Goal: Task Accomplishment & Management: Manage account settings

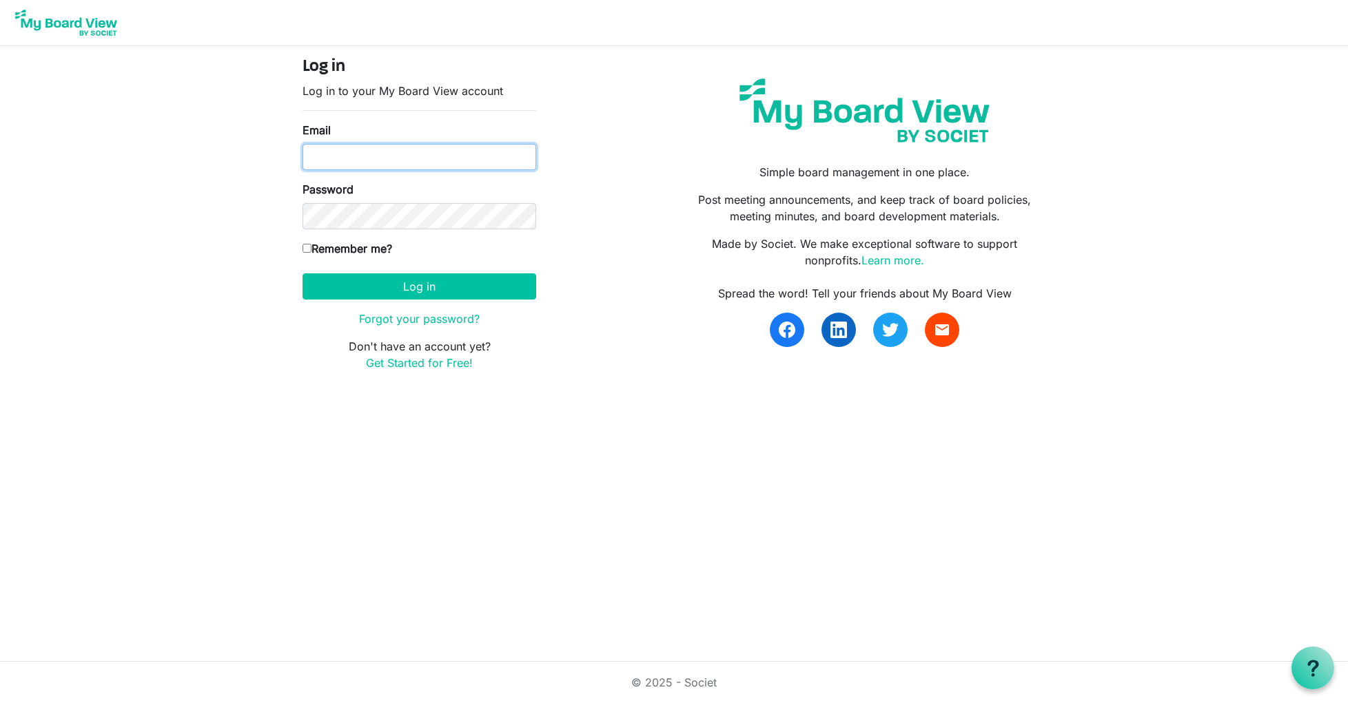
click at [340, 158] on input "Email" at bounding box center [419, 157] width 234 height 26
type input "sarah.bast@gmail.com"
drag, startPoint x: 387, startPoint y: 193, endPoint x: 387, endPoint y: 201, distance: 7.6
click at [387, 194] on div "Password" at bounding box center [419, 205] width 234 height 48
click at [387, 201] on div "Password" at bounding box center [419, 205] width 234 height 48
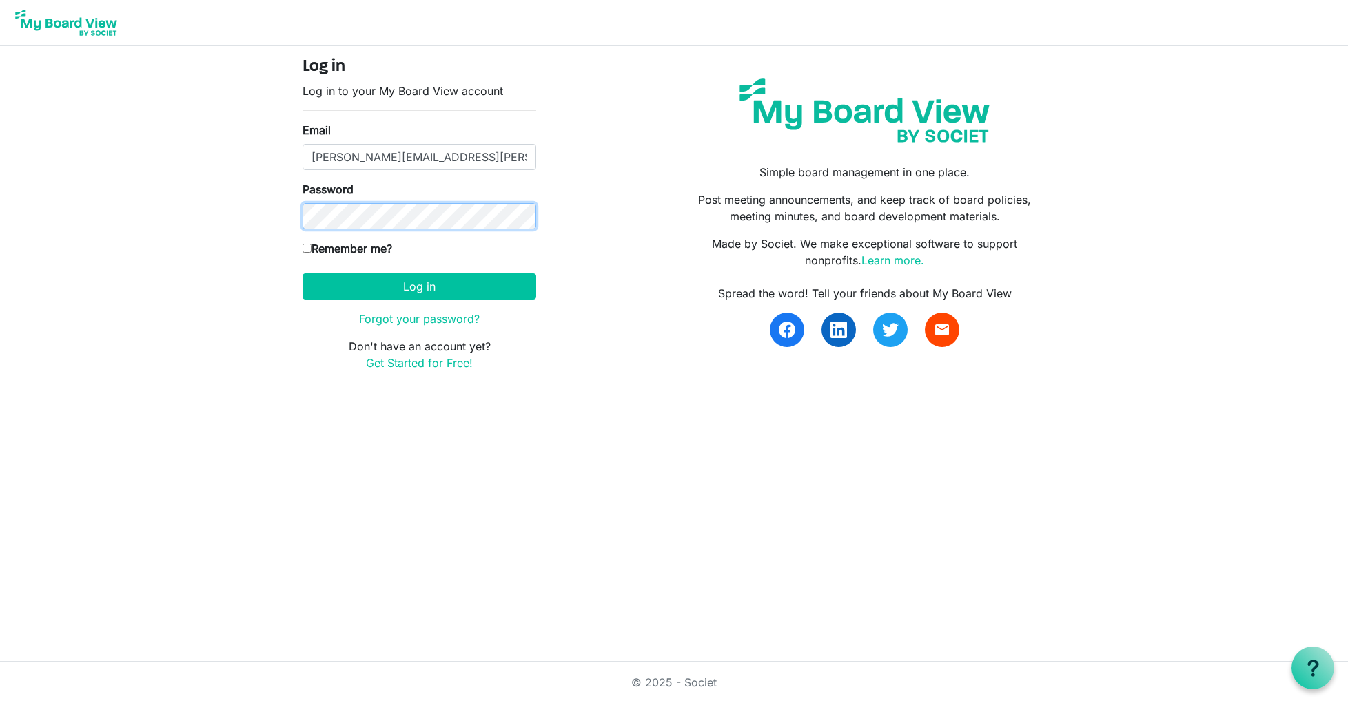
click at [302, 274] on button "Log in" at bounding box center [419, 287] width 234 height 26
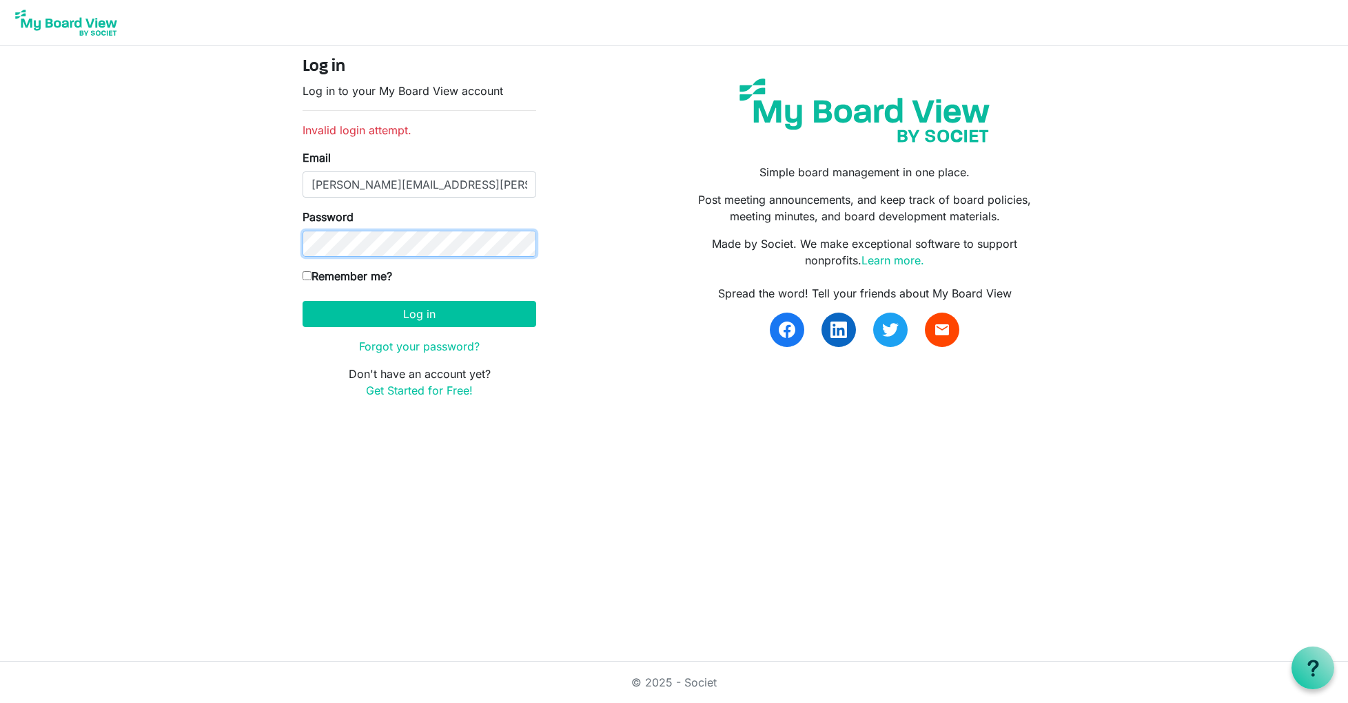
click at [302, 301] on button "Log in" at bounding box center [419, 314] width 234 height 26
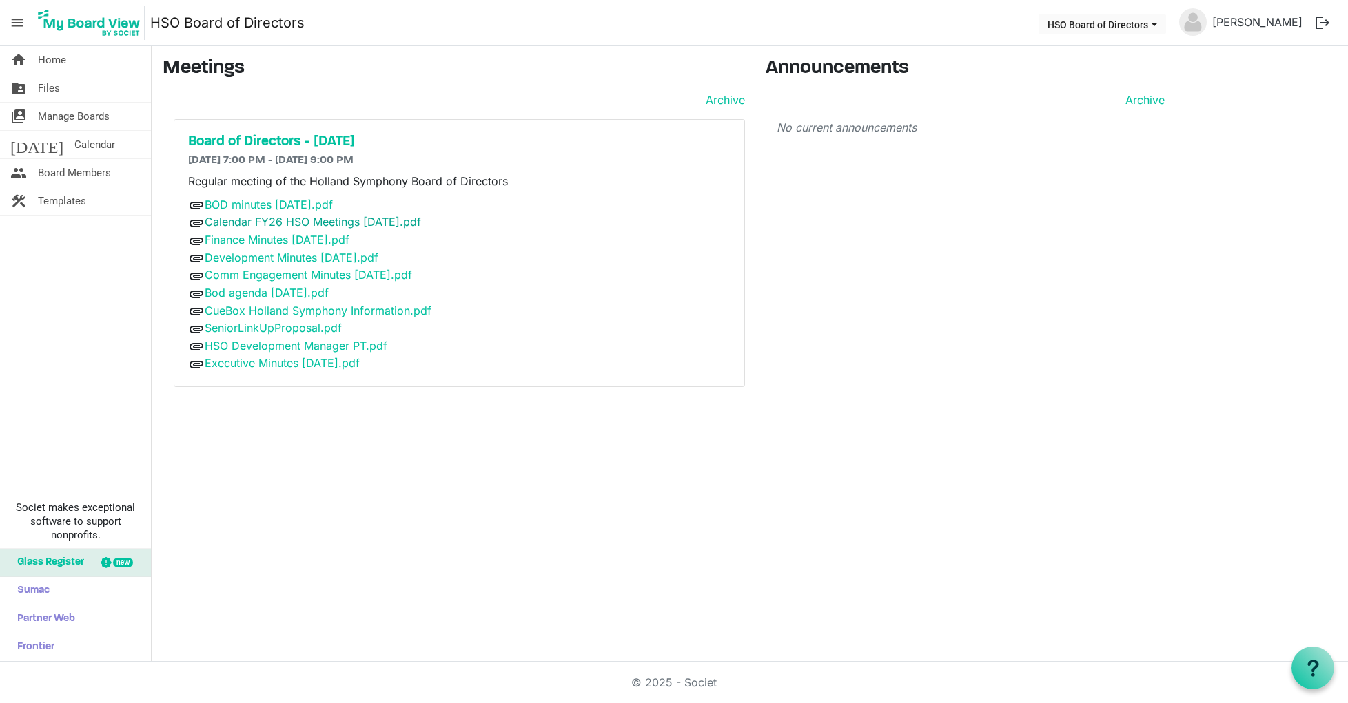
click at [271, 220] on link "Calendar FY26 HSO Meetings [DATE].pdf" at bounding box center [313, 222] width 216 height 14
click at [195, 223] on span "attachment" at bounding box center [196, 223] width 17 height 17
click at [247, 218] on link "Calendar FY26 HSO Meetings [DATE].pdf" at bounding box center [313, 222] width 216 height 14
click at [1297, 17] on link "[PERSON_NAME]" at bounding box center [1256, 22] width 101 height 28
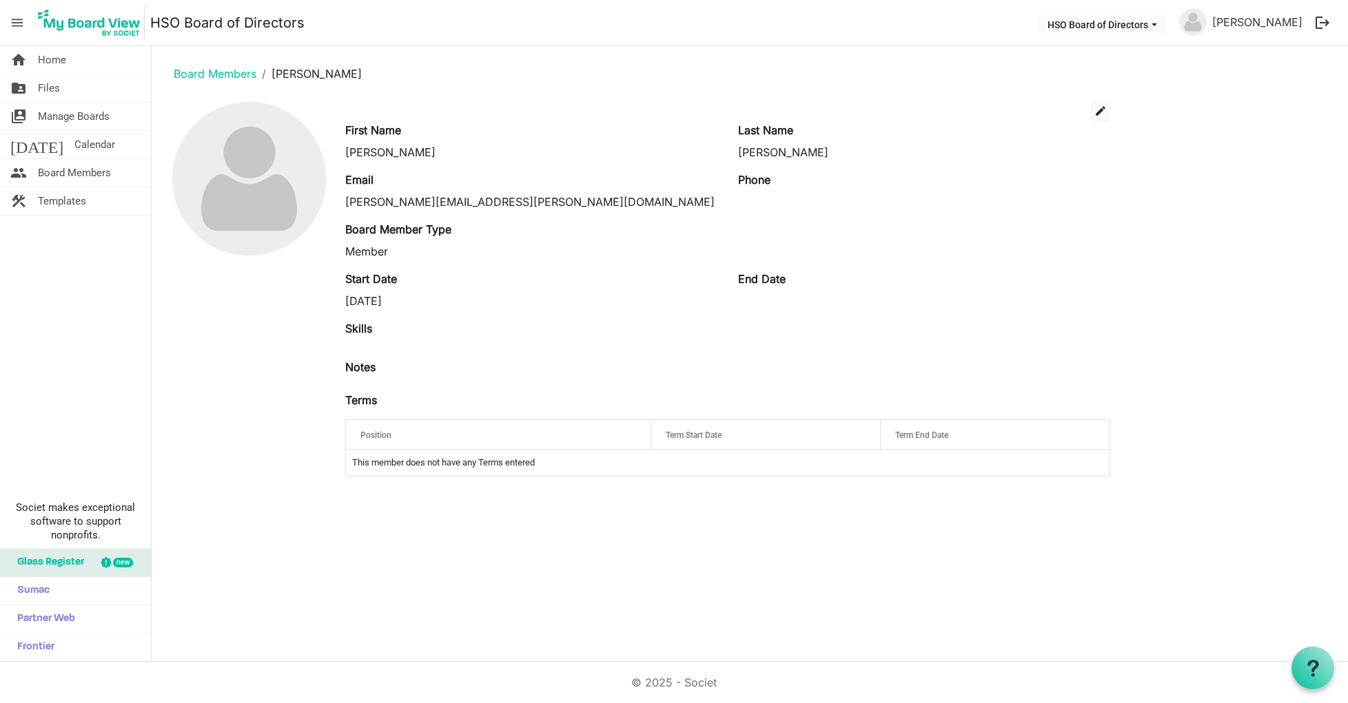
click at [1321, 18] on button "logout" at bounding box center [1322, 22] width 29 height 29
